Goal: Find specific page/section: Find specific page/section

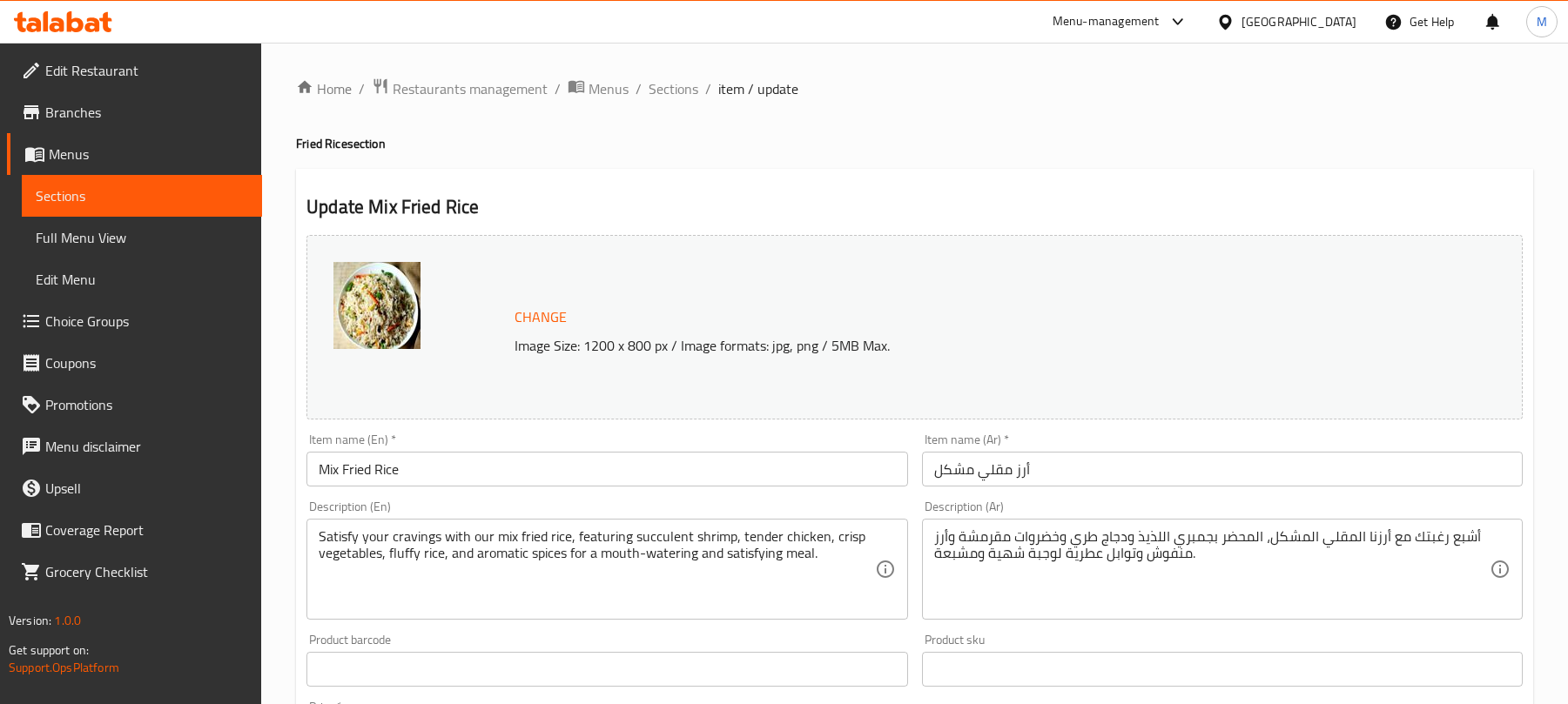
scroll to position [617, 0]
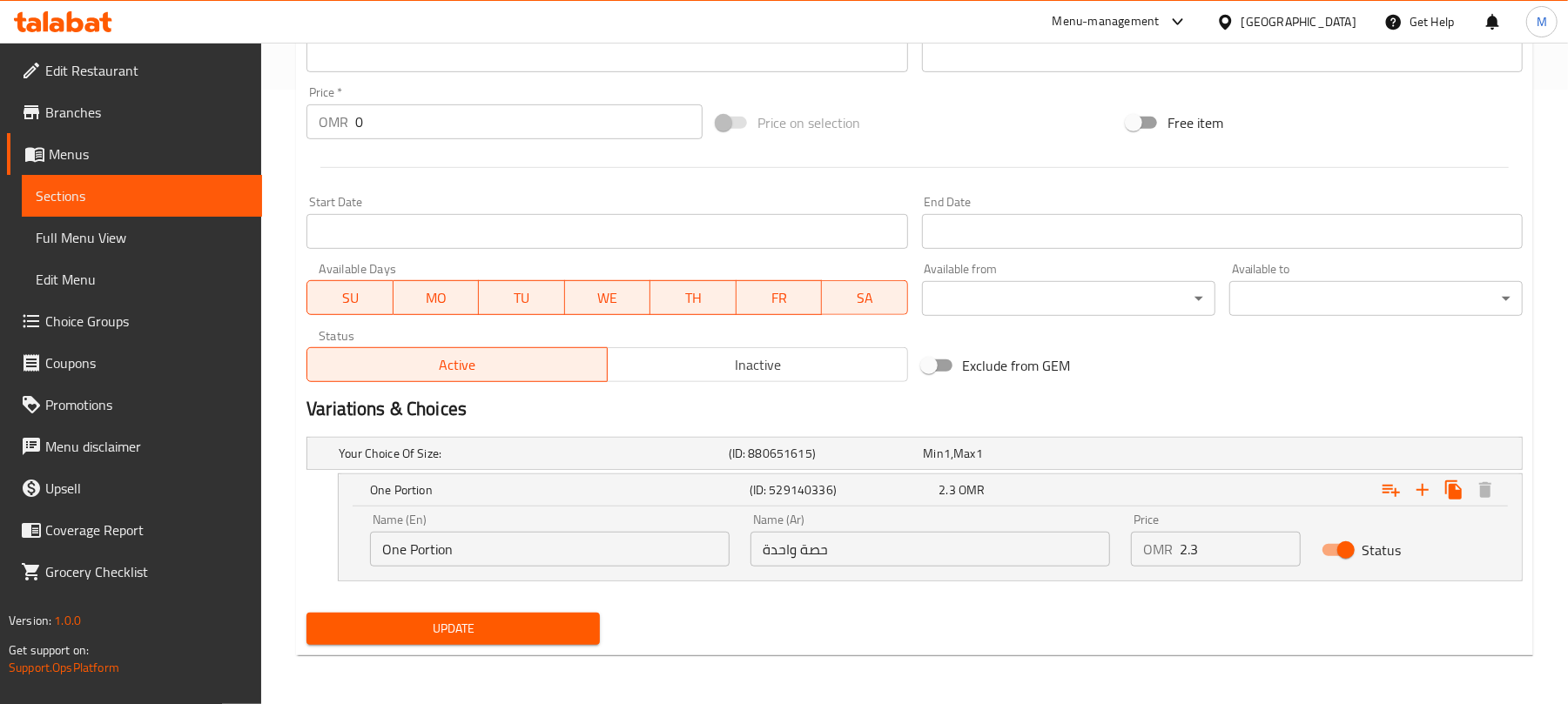
click at [1325, 21] on div "[GEOGRAPHIC_DATA]" at bounding box center [1298, 21] width 115 height 19
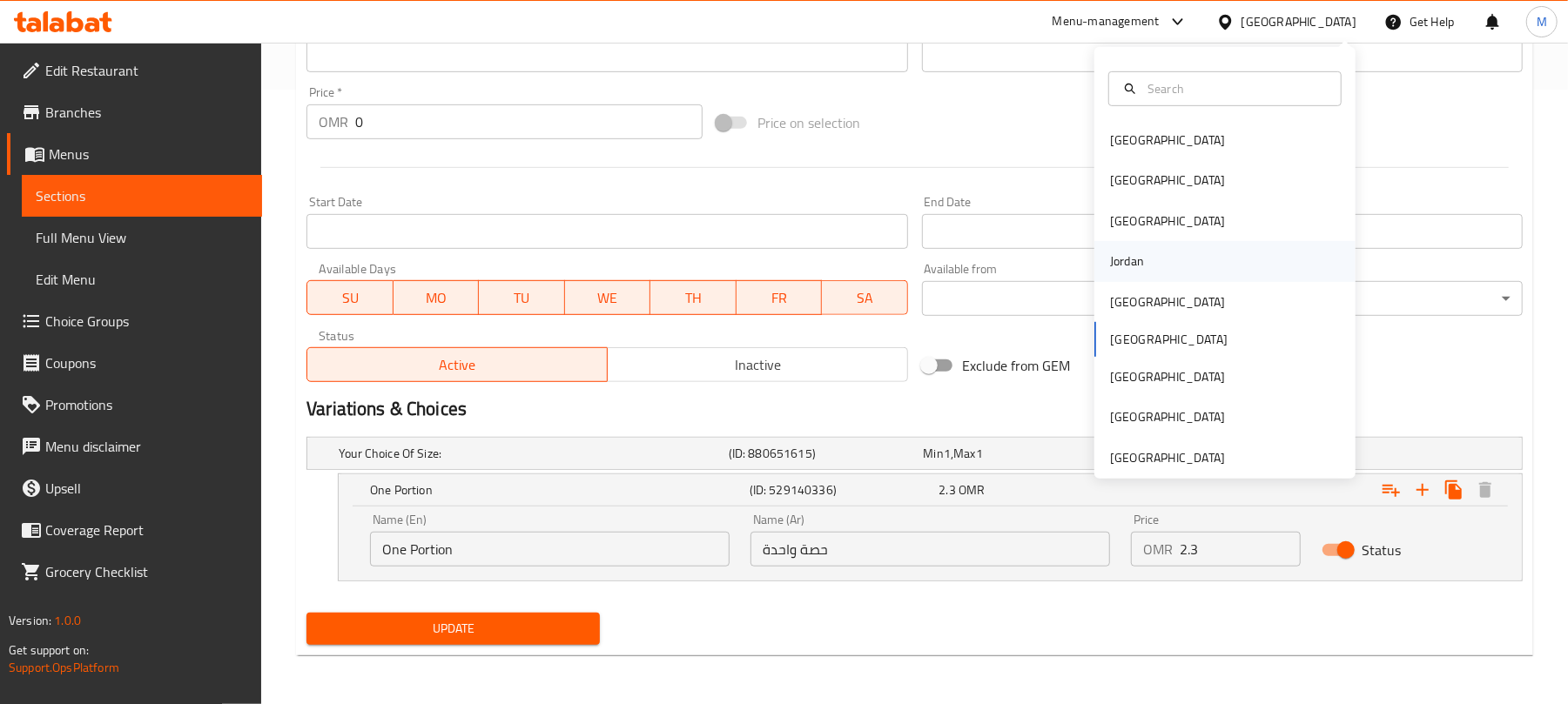
click at [1155, 265] on div "Jordan" at bounding box center [1225, 261] width 261 height 40
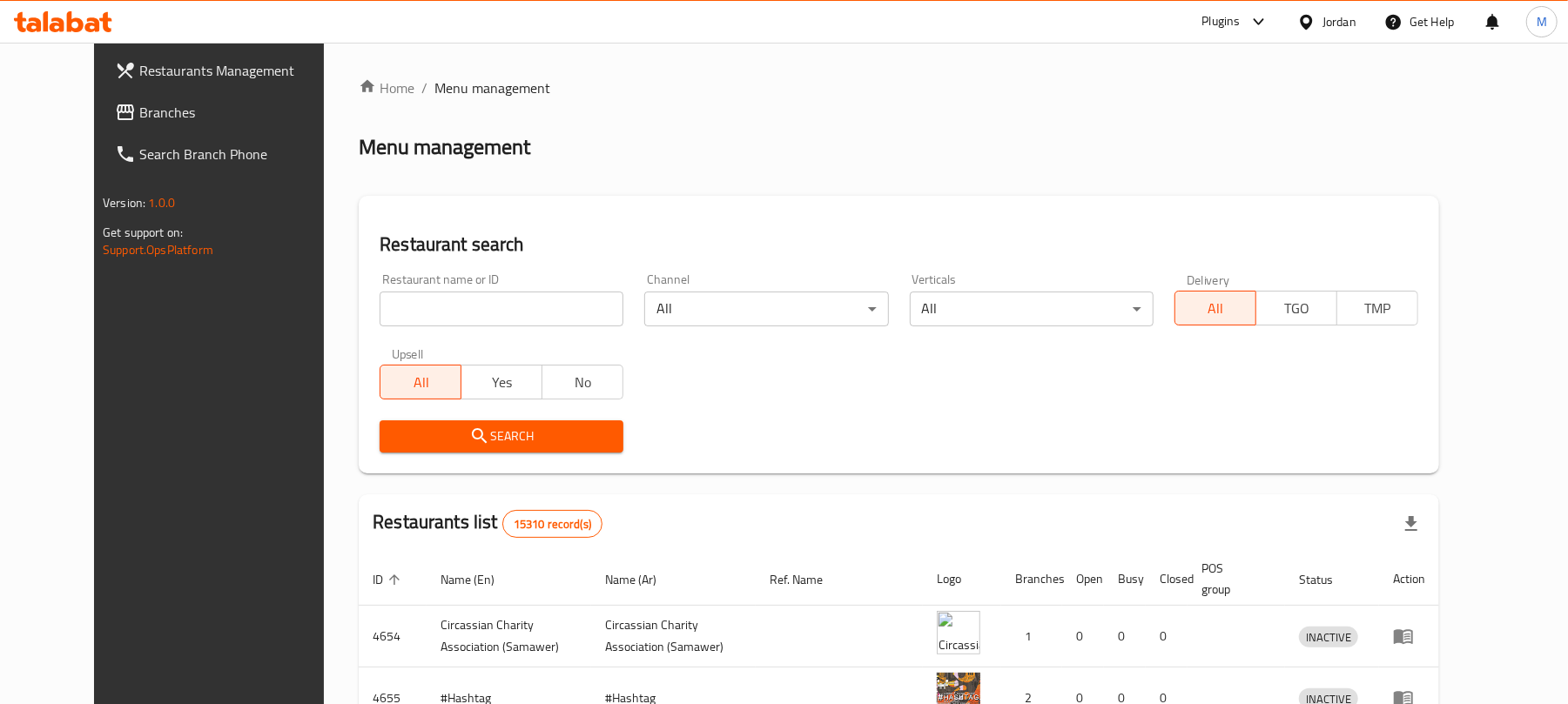
click at [1258, 31] on icon at bounding box center [1258, 21] width 21 height 21
click at [1115, 129] on div "Agent Campaigns Center" at bounding box center [1088, 117] width 159 height 40
